Goal: Find specific page/section: Find specific page/section

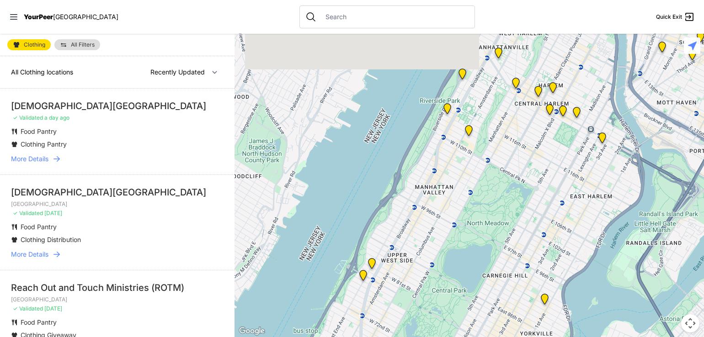
drag, startPoint x: 469, startPoint y: 136, endPoint x: 452, endPoint y: 213, distance: 79.1
click at [453, 215] on div at bounding box center [470, 186] width 470 height 304
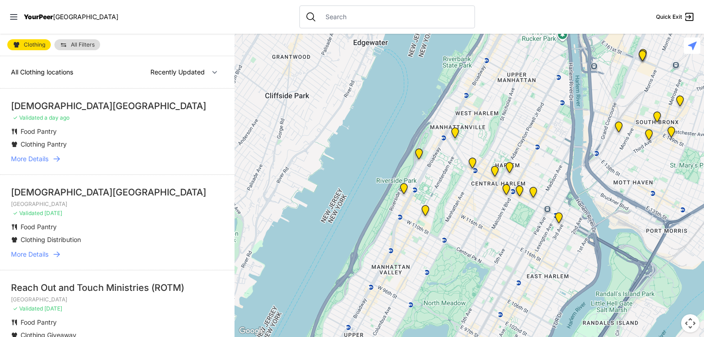
drag, startPoint x: 458, startPoint y: 199, endPoint x: 415, endPoint y: 269, distance: 82.3
click at [415, 269] on div at bounding box center [470, 186] width 470 height 304
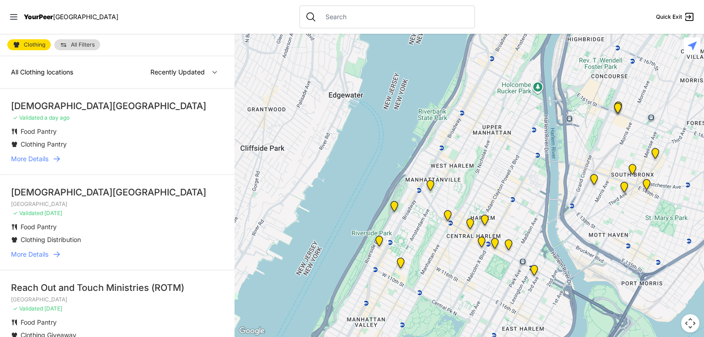
drag, startPoint x: 519, startPoint y: 127, endPoint x: 494, endPoint y: 179, distance: 57.7
click at [494, 179] on div at bounding box center [470, 186] width 470 height 304
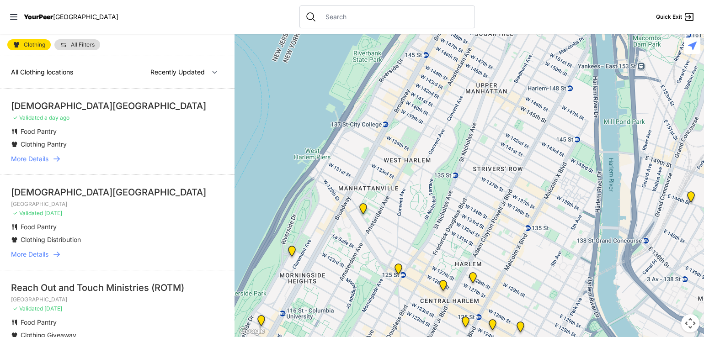
click at [365, 209] on img at bounding box center [363, 211] width 19 height 22
click at [364, 207] on img at bounding box center [363, 211] width 19 height 22
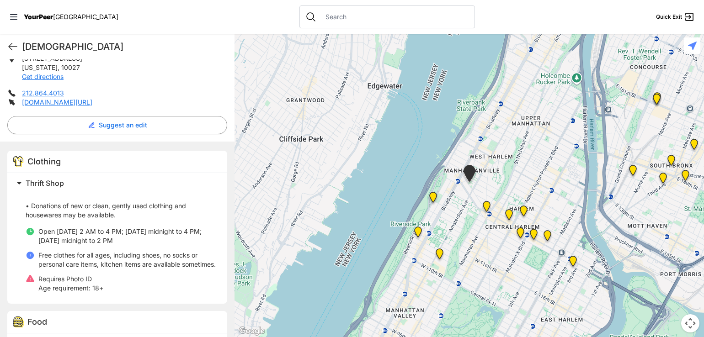
scroll to position [176, 0]
